Goal: Transaction & Acquisition: Purchase product/service

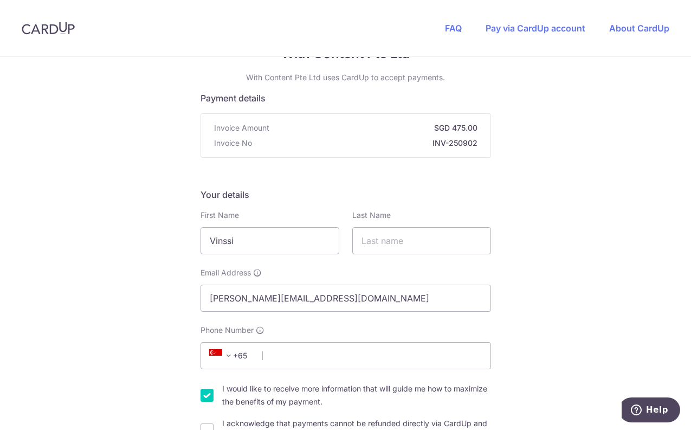
type input "Vinssi"
type input "Tan"
drag, startPoint x: 358, startPoint y: 294, endPoint x: 95, endPoint y: 285, distance: 262.9
type input "[EMAIL_ADDRESS][DOMAIN_NAME]"
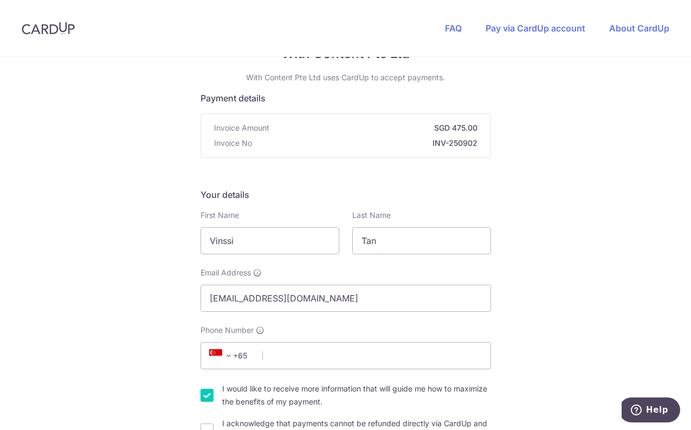
click at [219, 362] on span "+65" at bounding box center [231, 355] width 62 height 26
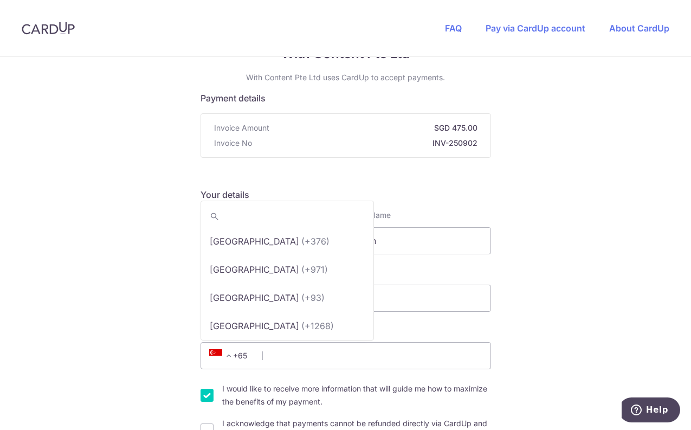
click at [222, 355] on span at bounding box center [228, 355] width 13 height 13
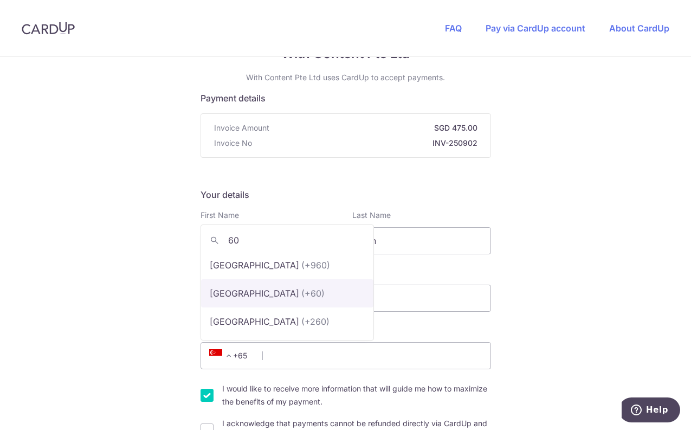
scroll to position [0, 0]
type input "60"
select select "159"
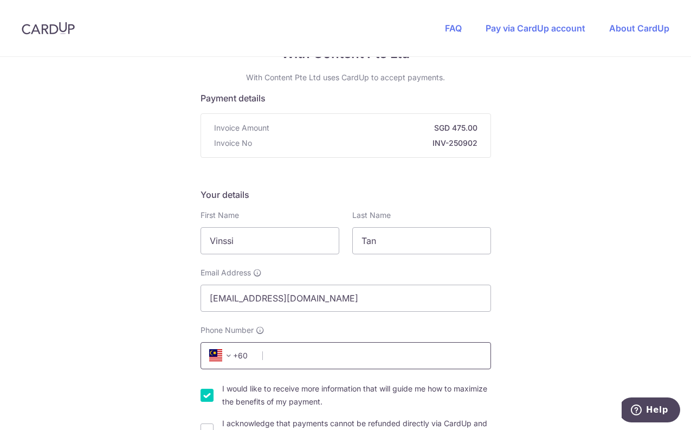
click at [307, 354] on input "Phone Number" at bounding box center [345, 355] width 290 height 27
type input "143332207"
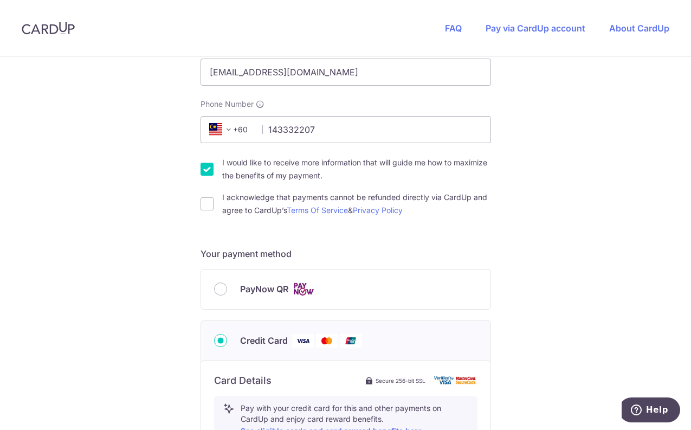
scroll to position [325, 0]
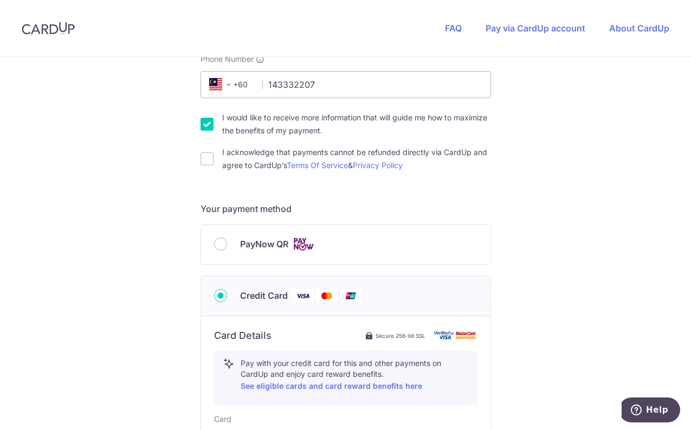
click at [297, 128] on label "I would like to receive more information that will guide me how to maximize the…" at bounding box center [356, 124] width 269 height 26
click at [213, 128] on input "I would like to receive more information that will guide me how to maximize the…" at bounding box center [206, 124] width 13 height 13
checkbox input "false"
click at [241, 157] on label "I acknowledge that payments cannot be refunded directly via CardUp and agree to…" at bounding box center [356, 159] width 269 height 26
click at [213, 157] on input "I acknowledge that payments cannot be refunded directly via CardUp and agree to…" at bounding box center [206, 158] width 13 height 13
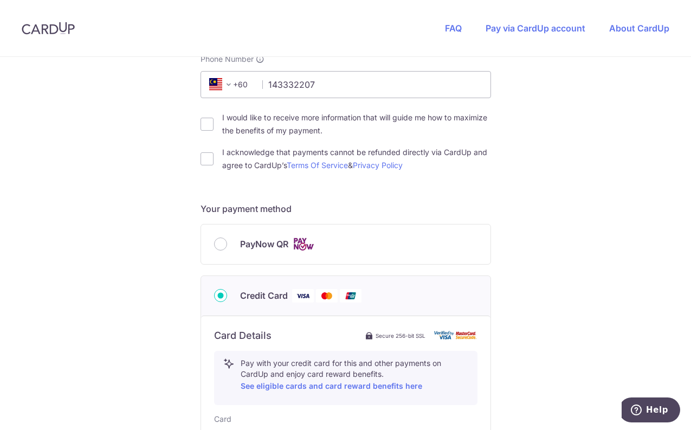
checkbox input "true"
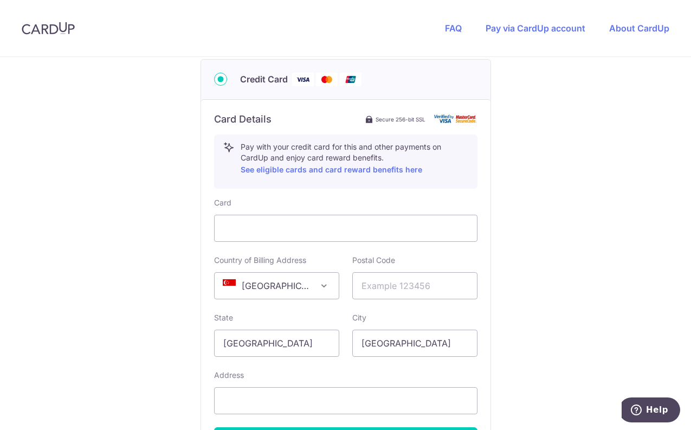
scroll to position [542, 0]
click at [317, 280] on span at bounding box center [323, 284] width 13 height 13
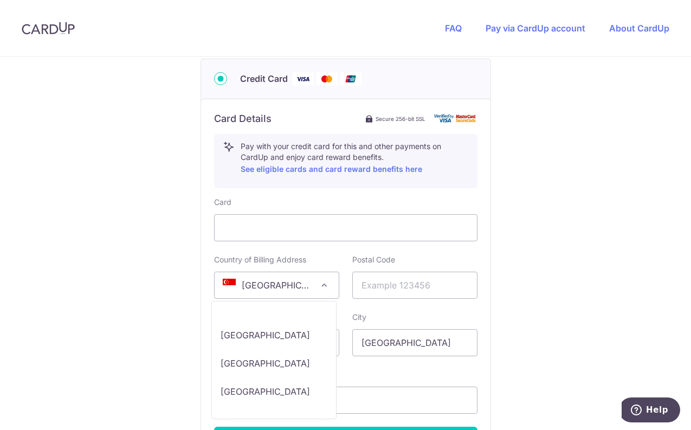
scroll to position [5779, 0]
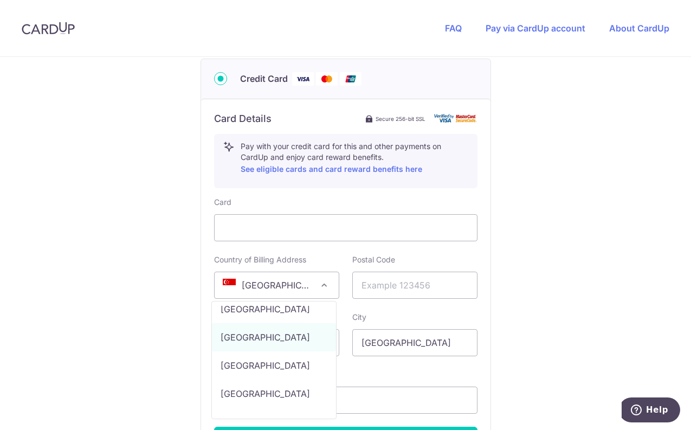
click at [283, 280] on span "[GEOGRAPHIC_DATA]" at bounding box center [277, 285] width 124 height 26
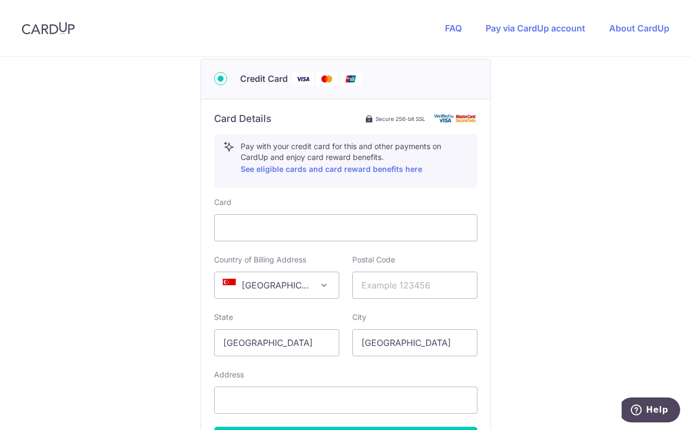
click at [297, 285] on span "[GEOGRAPHIC_DATA]" at bounding box center [277, 285] width 124 height 26
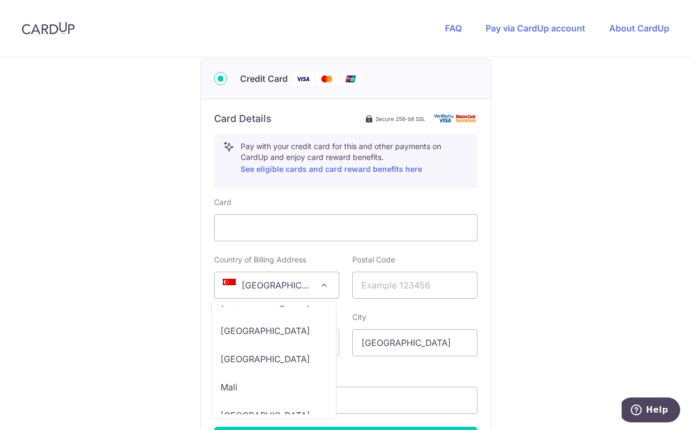
scroll to position [3852, 0]
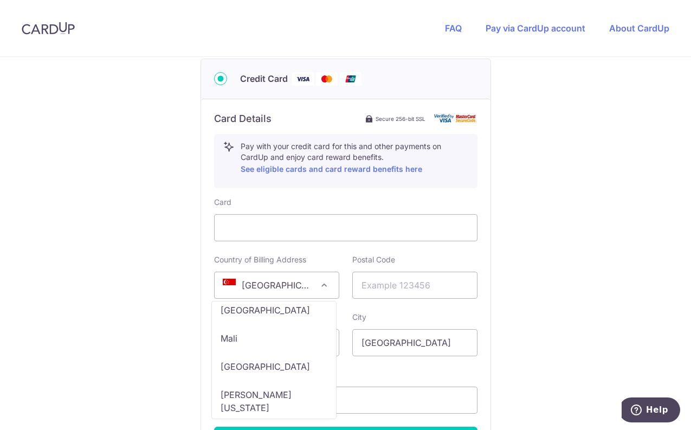
select select "MY"
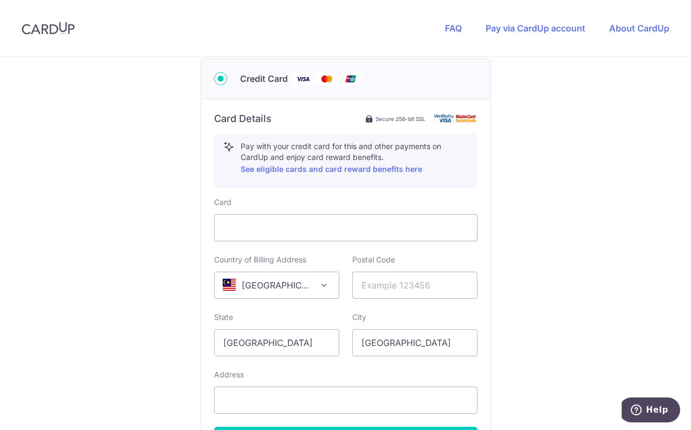
click at [581, 310] on div "You are paying With Content Pte Ltd With Content Pte Ltd uses CardUp to accept …" at bounding box center [345, 43] width 691 height 1057
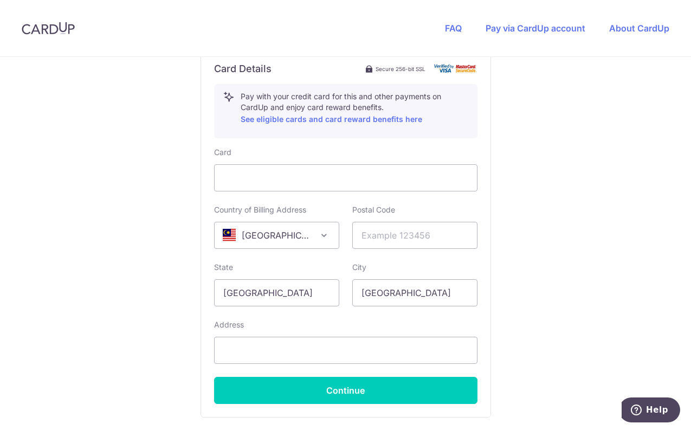
scroll to position [596, 0]
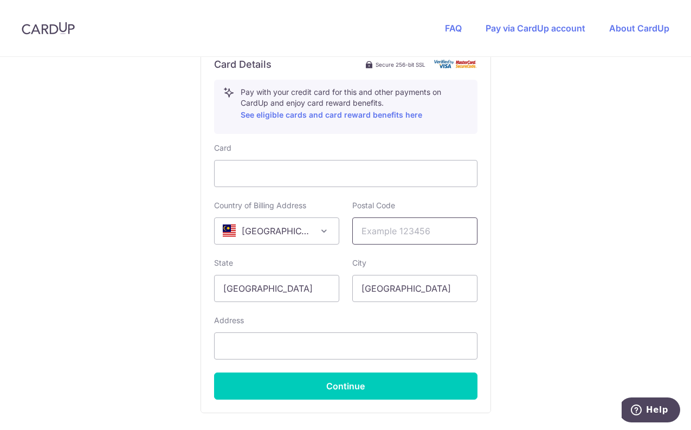
click at [442, 229] on input "text" at bounding box center [414, 230] width 125 height 27
type input "40150"
drag, startPoint x: 323, startPoint y: 345, endPoint x: 248, endPoint y: 354, distance: 76.4
click at [248, 354] on input "A-5-5 Hijauan Saujana" at bounding box center [345, 345] width 263 height 27
type input "A-5-5"
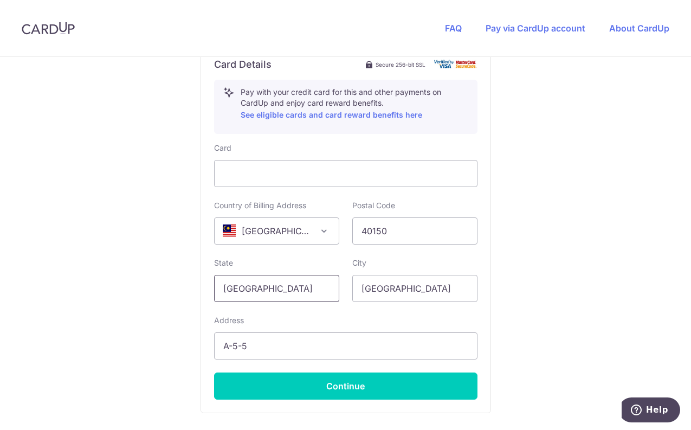
drag, startPoint x: 288, startPoint y: 287, endPoint x: 147, endPoint y: 277, distance: 141.2
type input "S"
type input "[GEOGRAPHIC_DATA]"
type input "[PERSON_NAME] [PERSON_NAME]"
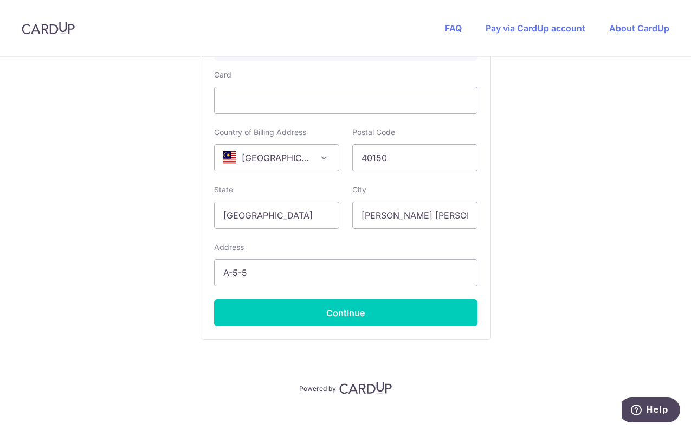
scroll to position [684, 0]
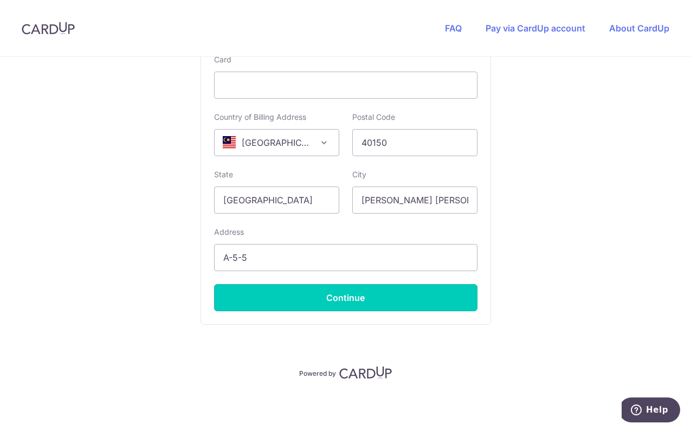
click at [349, 297] on button "Continue" at bounding box center [345, 297] width 263 height 27
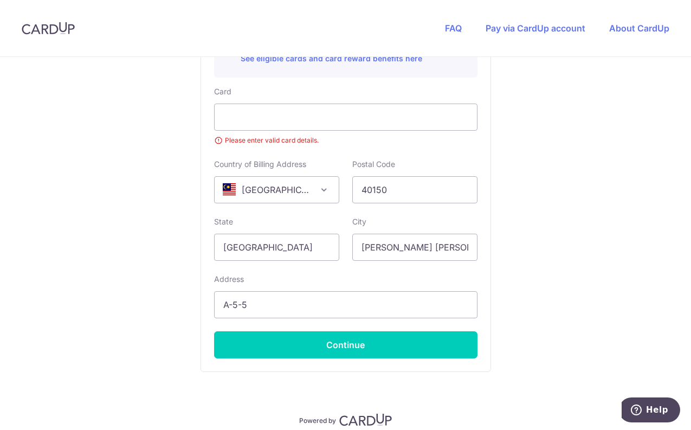
scroll to position [630, 0]
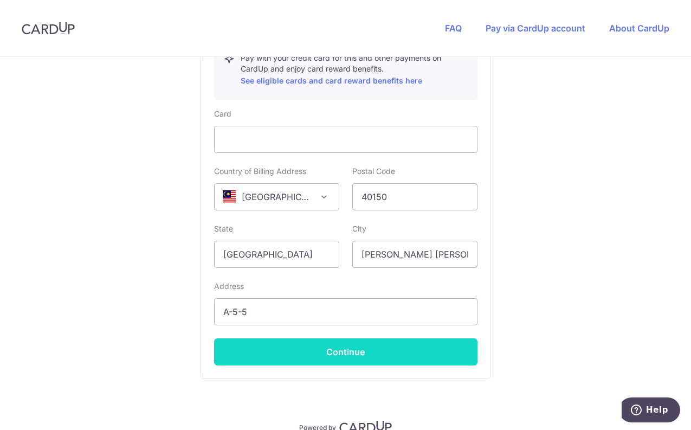
click at [374, 350] on button "Continue" at bounding box center [345, 351] width 263 height 27
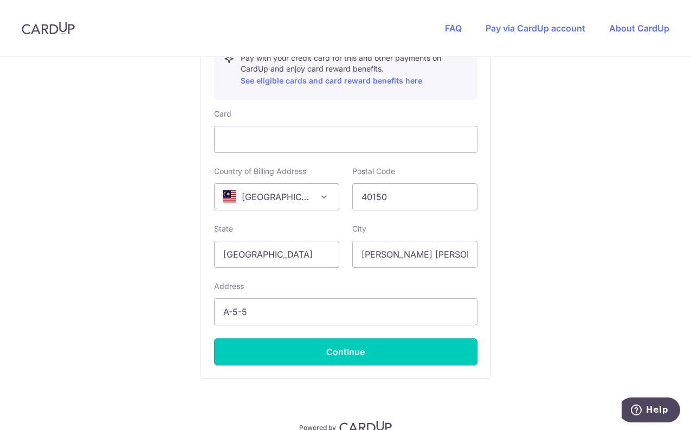
type input "**** 3141"
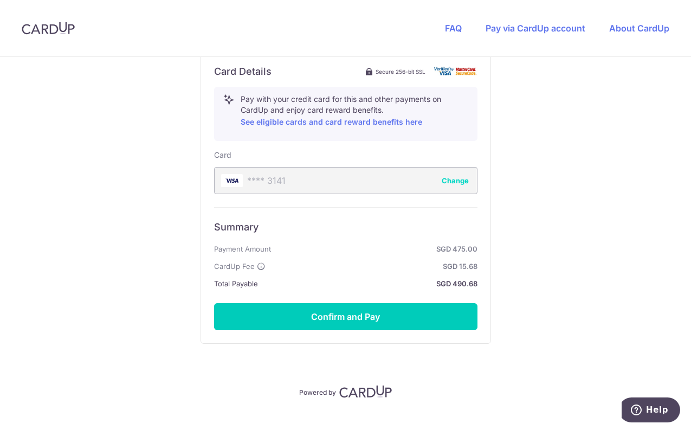
scroll to position [608, 0]
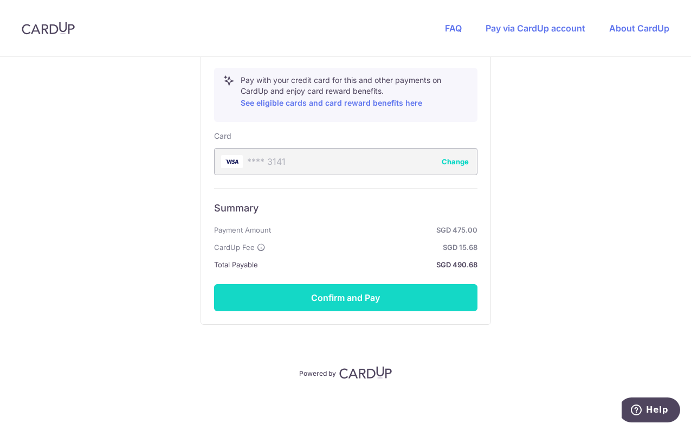
click at [382, 293] on button "Confirm and Pay" at bounding box center [345, 297] width 263 height 27
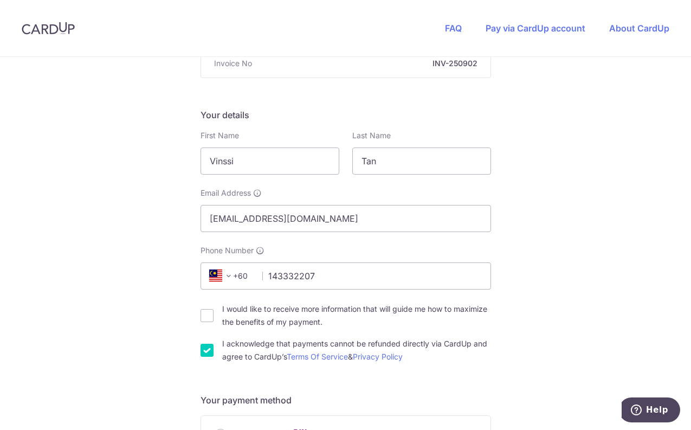
scroll to position [120, 0]
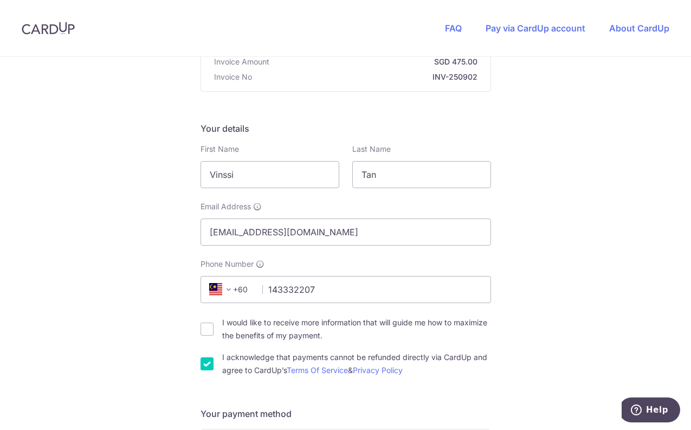
drag, startPoint x: 118, startPoint y: 235, endPoint x: 185, endPoint y: 237, distance: 66.7
click at [118, 235] on div "You are paying With Content Pte Ltd With Content Pte Ltd uses CardUp to accept …" at bounding box center [345, 427] width 691 height 981
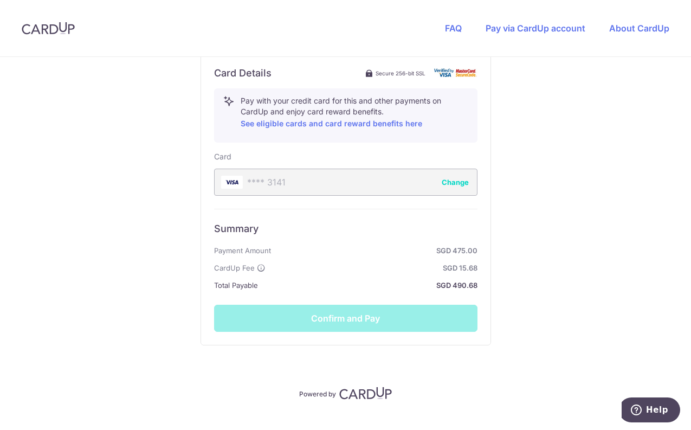
scroll to position [608, 0]
